Goal: Transaction & Acquisition: Download file/media

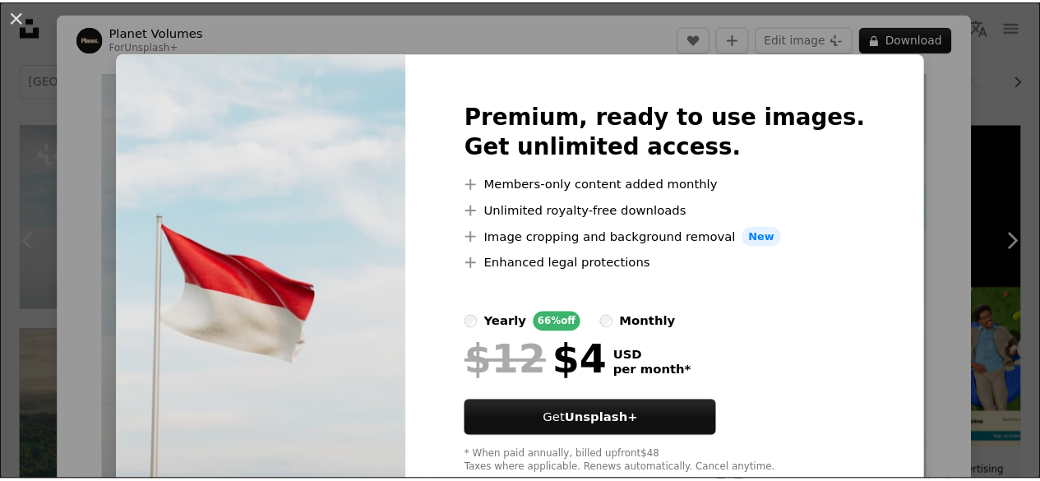
scroll to position [46, 0]
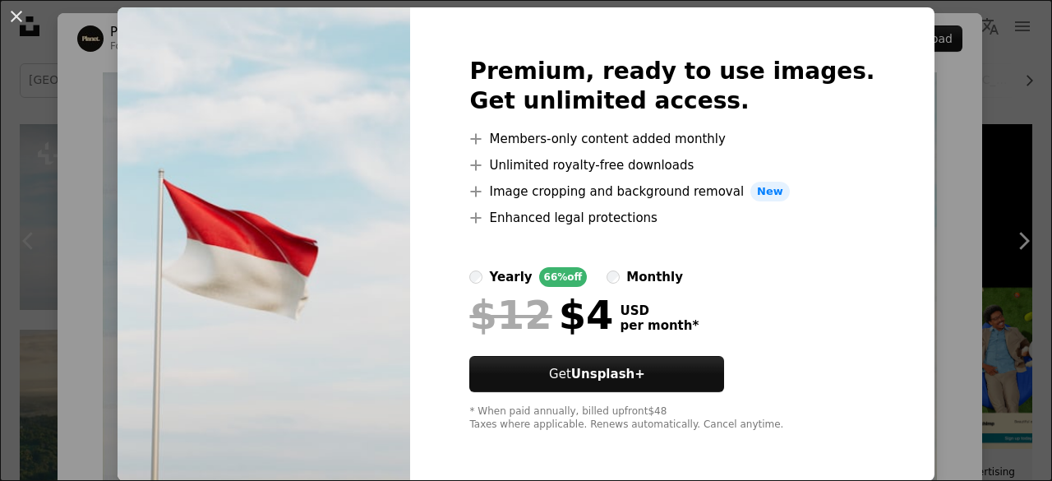
click at [997, 205] on div "An X shape Premium, ready to use images. Get unlimited access. A plus sign Memb…" at bounding box center [526, 240] width 1052 height 481
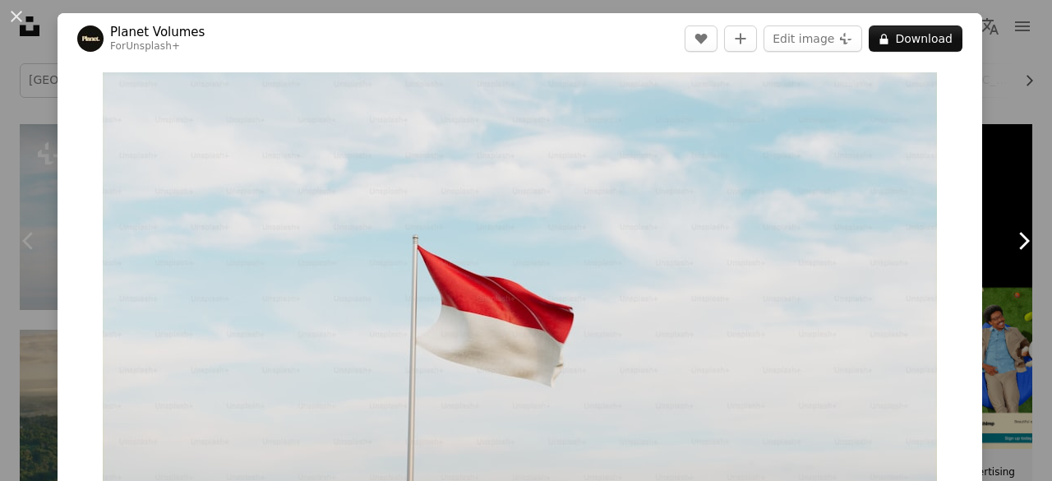
click at [996, 192] on link "Chevron right" at bounding box center [1024, 241] width 58 height 158
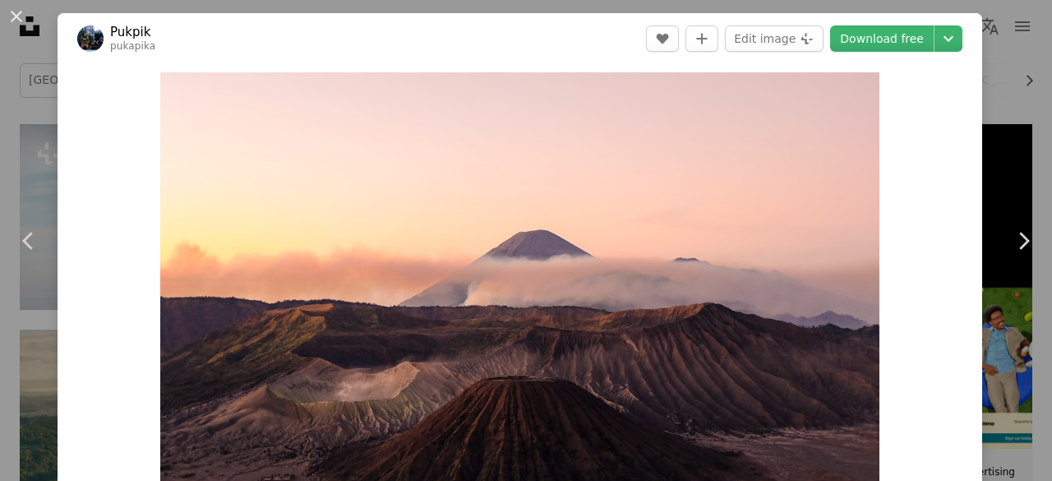
click at [1026, 41] on div "An X shape Chevron left Chevron right Pukpik pukapika A heart A plus sign Edit …" at bounding box center [526, 240] width 1052 height 481
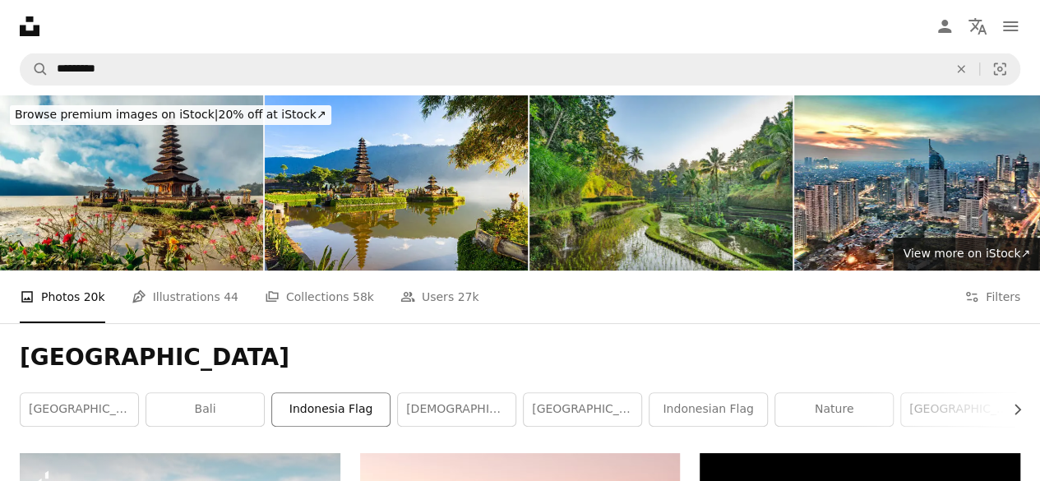
click at [335, 402] on link "indonesia flag" at bounding box center [331, 409] width 118 height 33
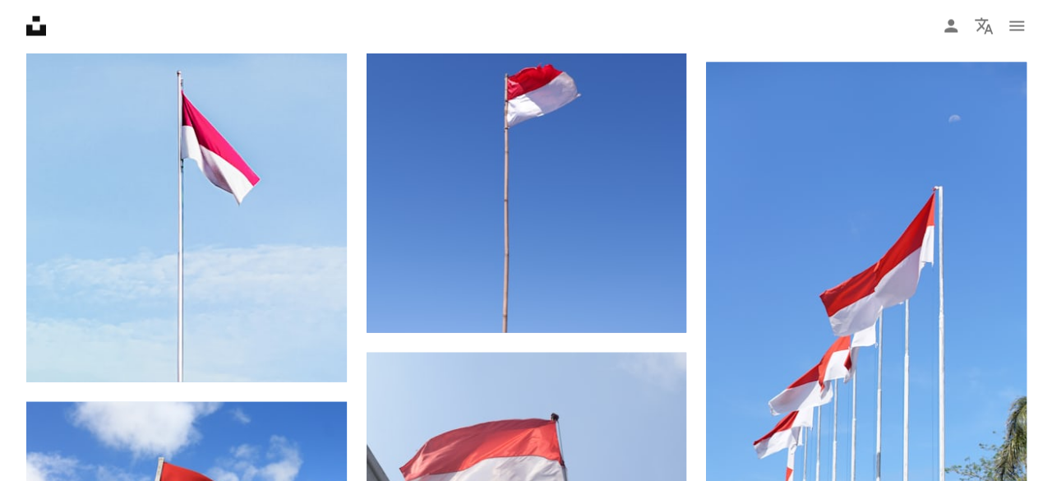
scroll to position [1644, 0]
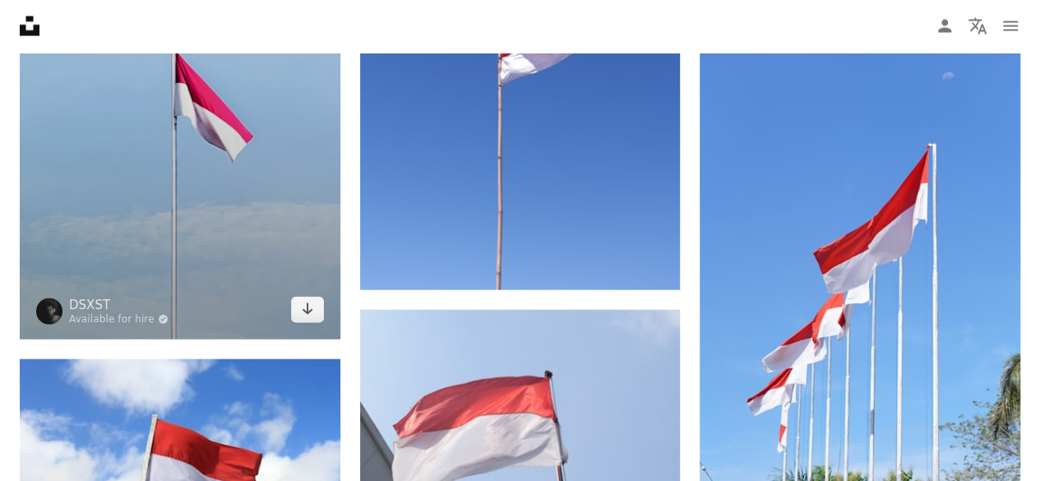
click at [129, 154] on img at bounding box center [180, 47] width 321 height 585
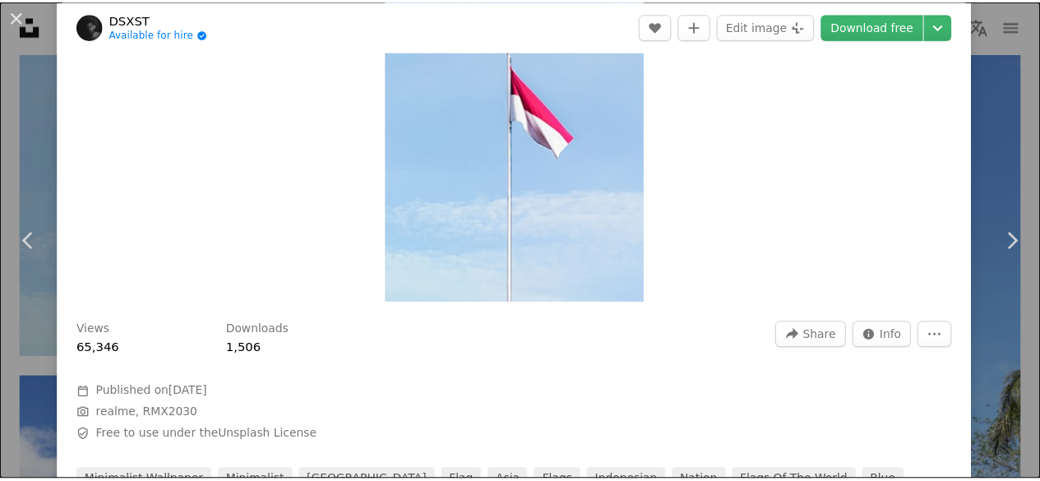
scroll to position [668, 0]
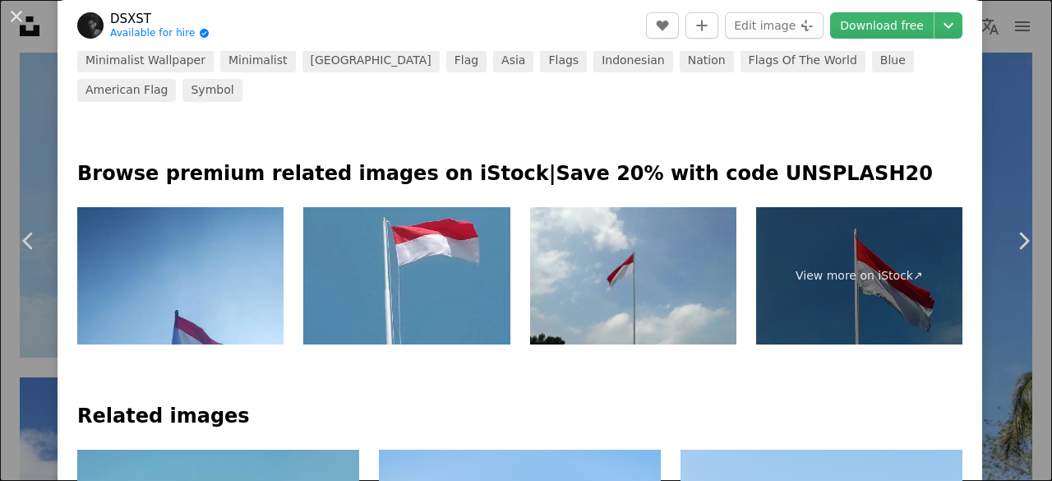
click at [987, 155] on div "An X shape Chevron left Chevron right DSXST Available for hire A checkmark insi…" at bounding box center [526, 240] width 1052 height 481
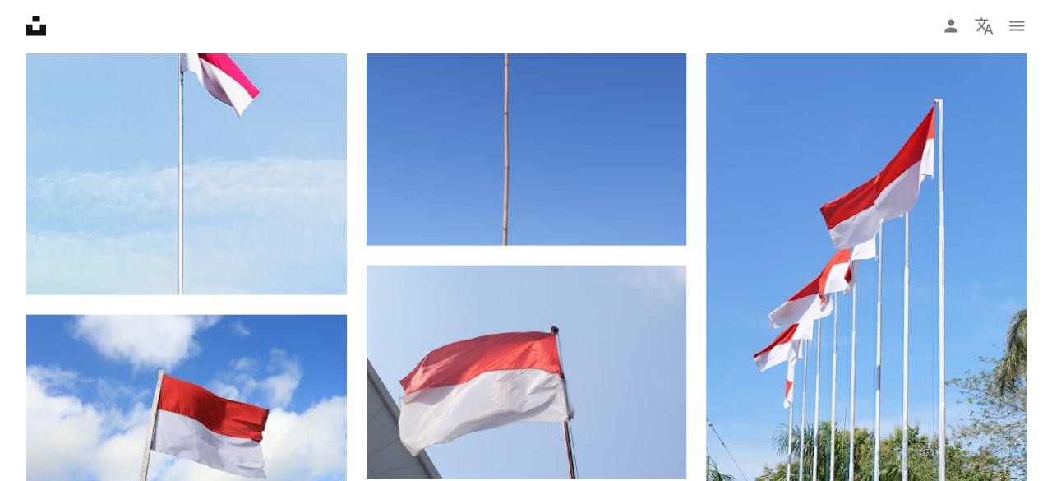
scroll to position [1688, 0]
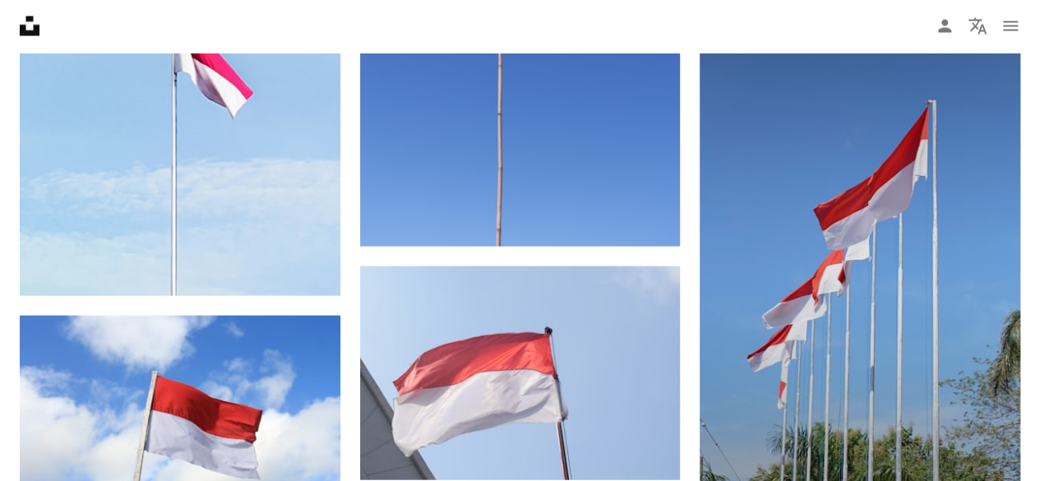
click at [848, 229] on img at bounding box center [860, 261] width 321 height 570
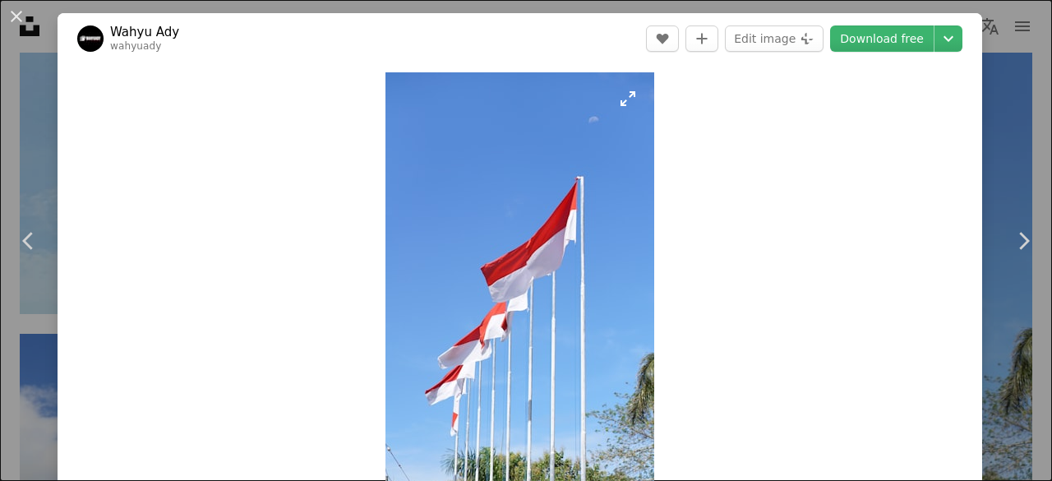
scroll to position [247, 0]
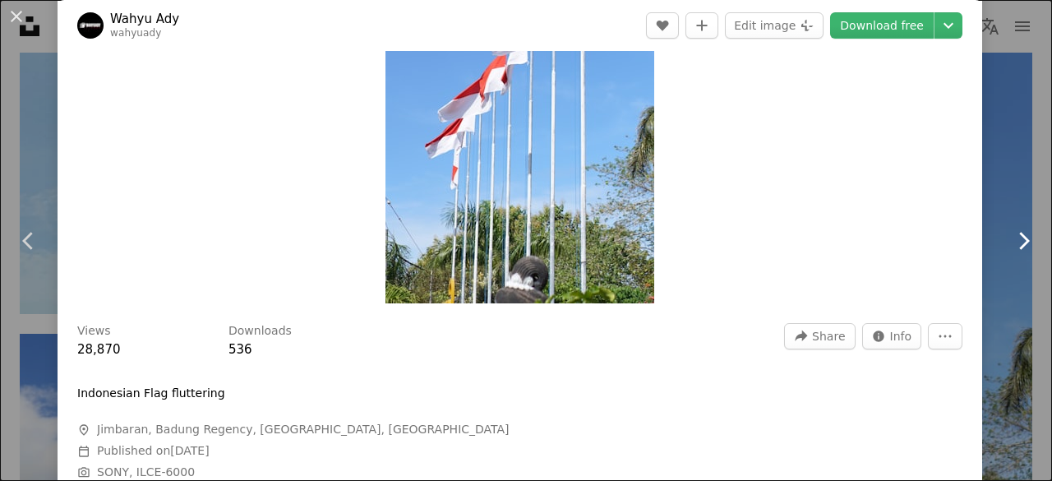
click at [995, 170] on link "Chevron right" at bounding box center [1024, 241] width 58 height 158
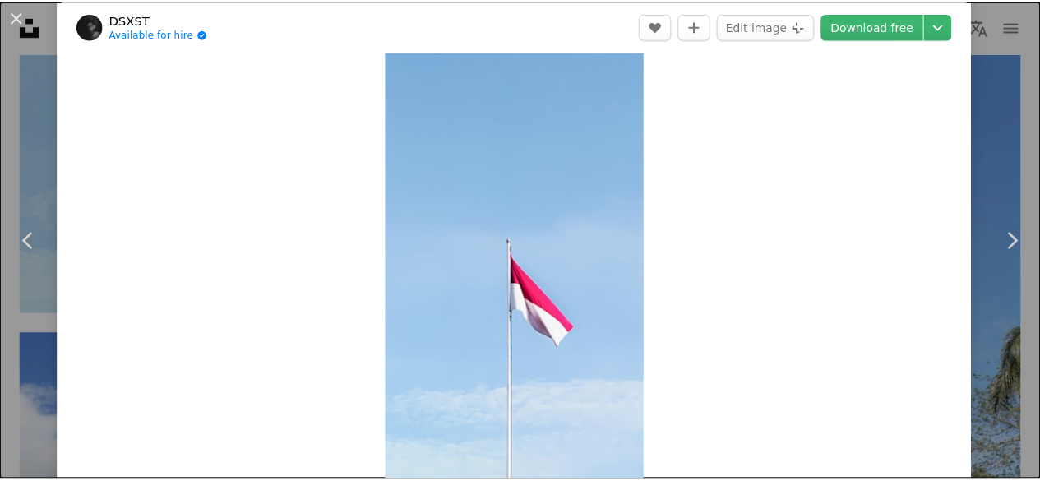
scroll to position [82, 0]
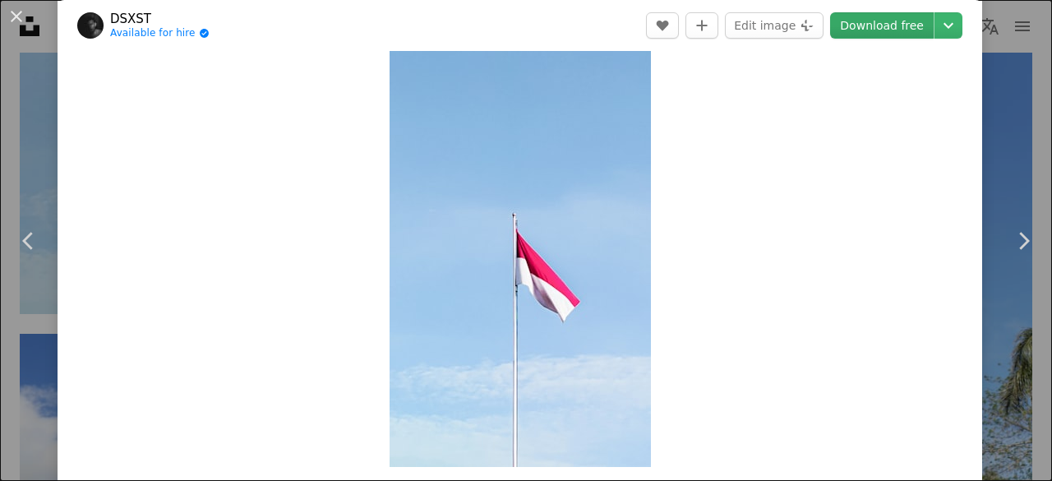
click at [848, 25] on link "Download free" at bounding box center [882, 25] width 104 height 26
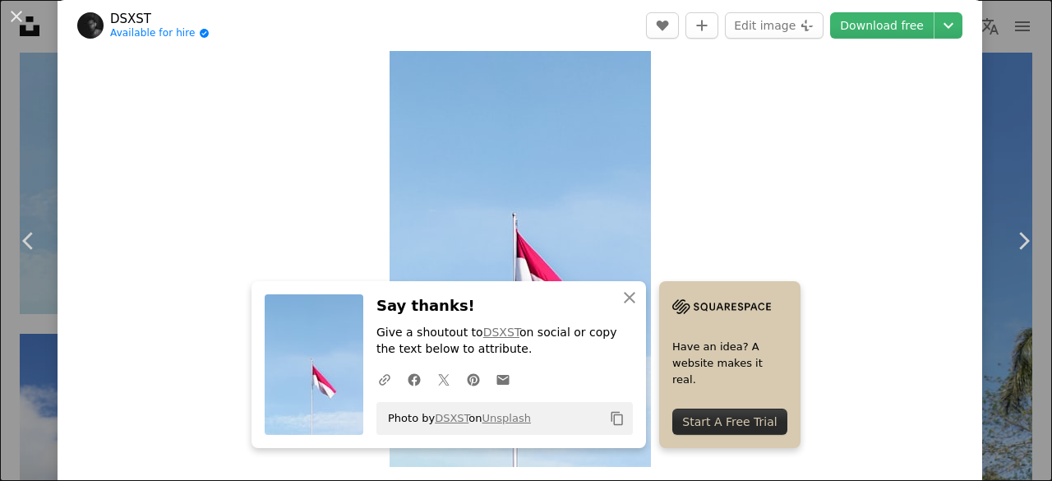
click at [987, 100] on div "An X shape Chevron left Chevron right An X shape Close Say thanks! Give a shout…" at bounding box center [526, 240] width 1052 height 481
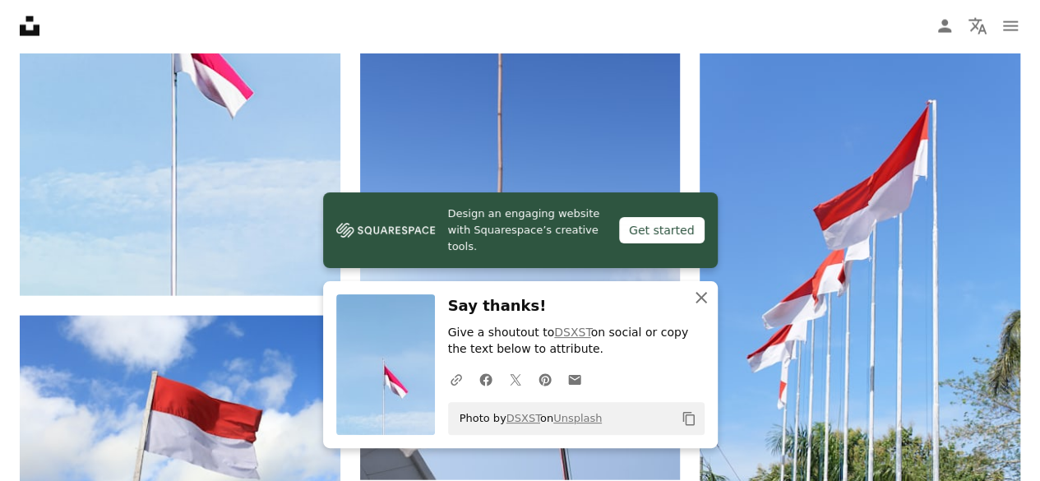
click at [702, 300] on icon "button" at bounding box center [702, 298] width 12 height 12
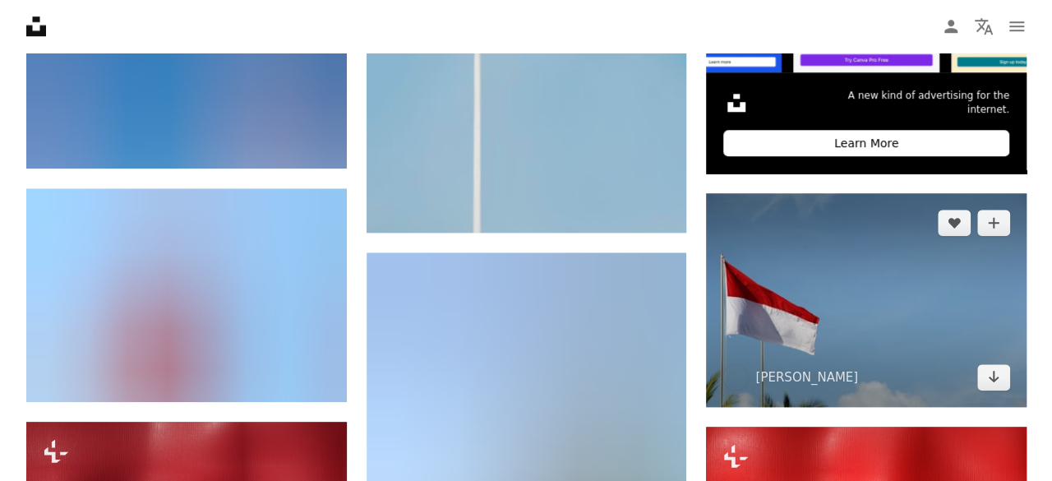
scroll to position [455, 0]
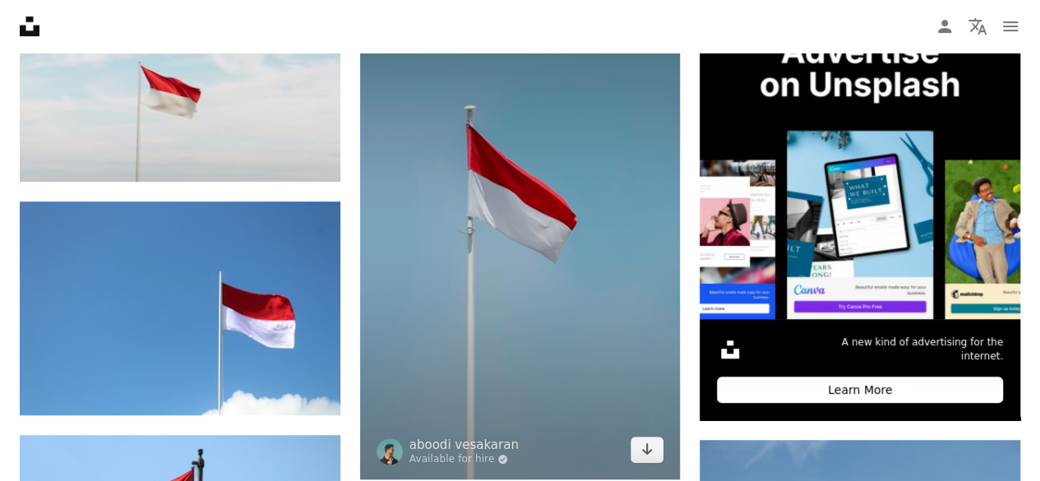
click at [489, 123] on img at bounding box center [520, 238] width 321 height 481
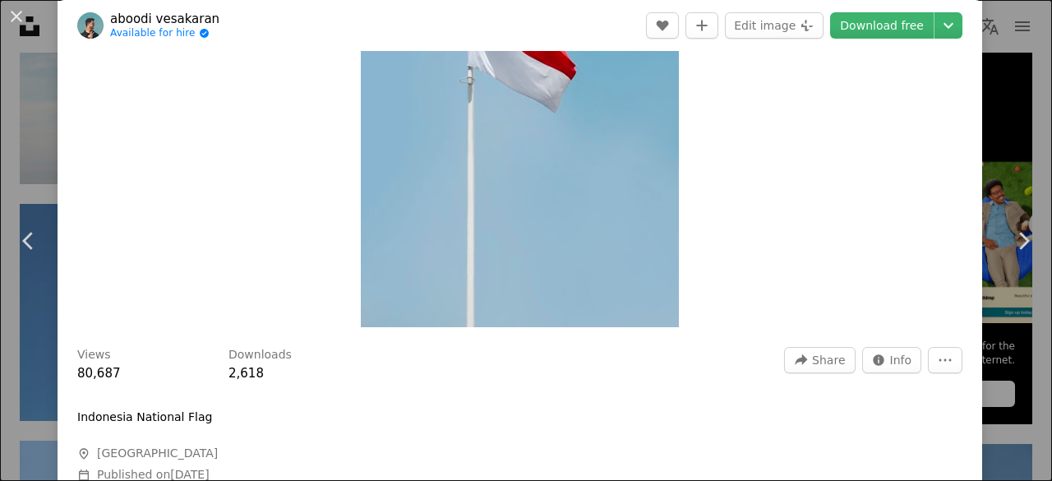
scroll to position [247, 0]
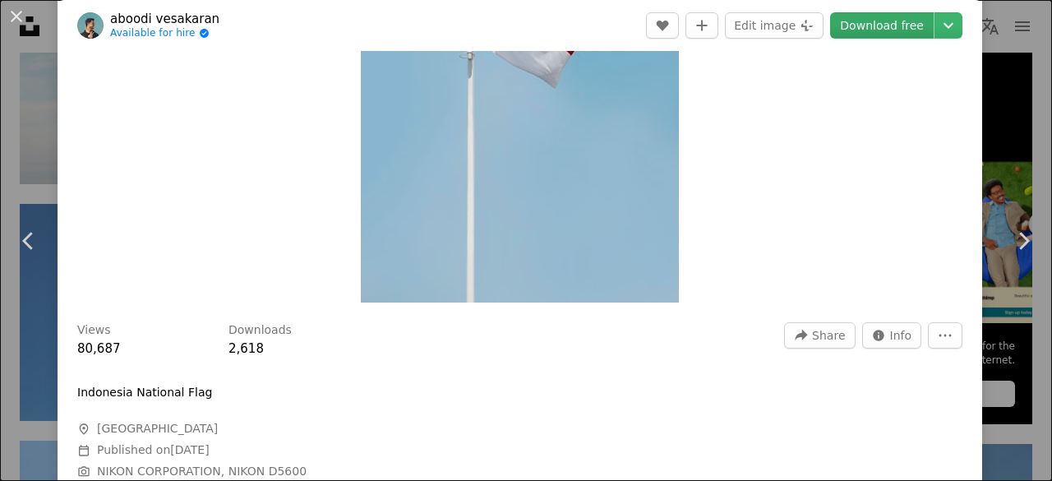
click at [888, 34] on link "Download free" at bounding box center [882, 25] width 104 height 26
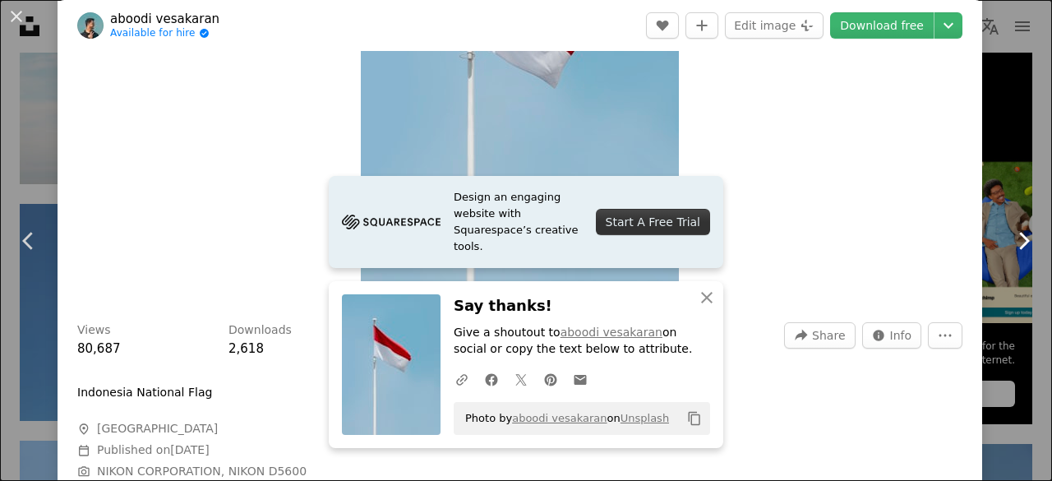
click at [995, 233] on link "Chevron right" at bounding box center [1024, 241] width 58 height 158
